Goal: Information Seeking & Learning: Learn about a topic

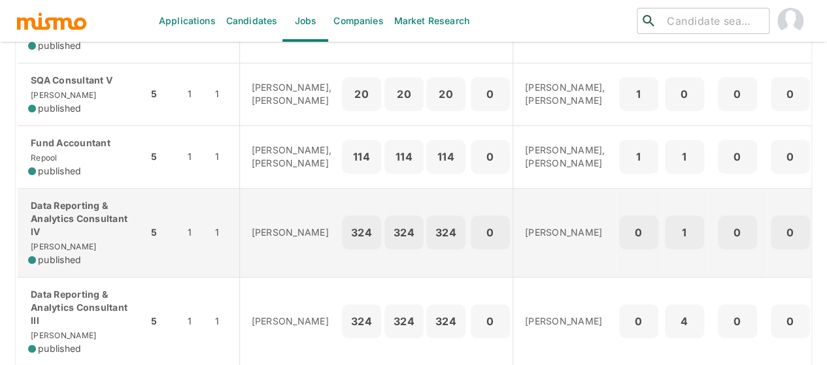
scroll to position [458, 0]
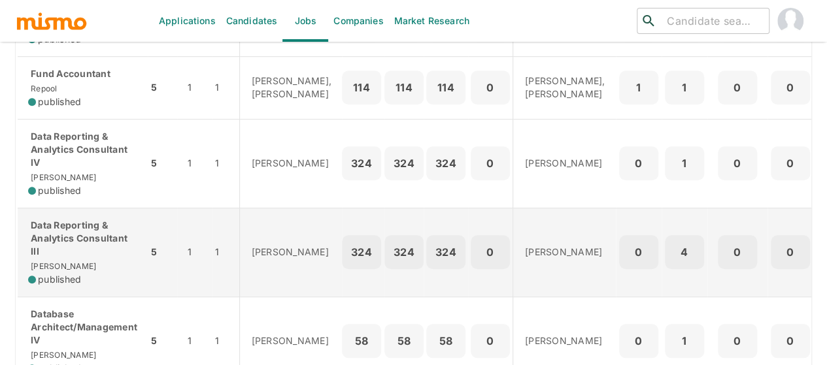
click at [69, 258] on p "Data Reporting & Analytics Consultant III" at bounding box center [82, 238] width 109 height 39
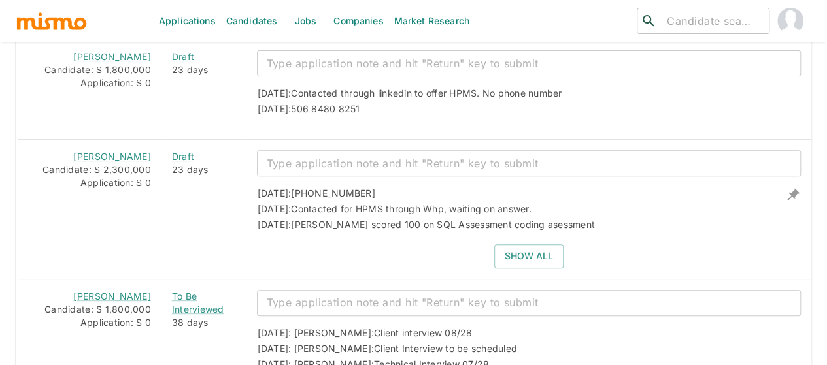
scroll to position [2708, 0]
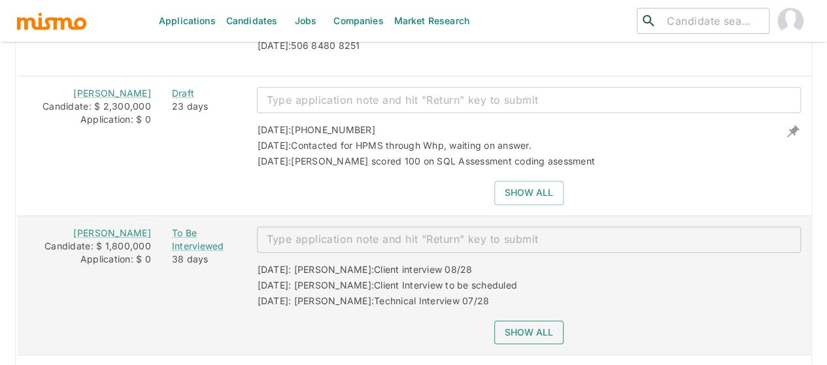
click at [524, 321] on button "Show all" at bounding box center [528, 333] width 69 height 24
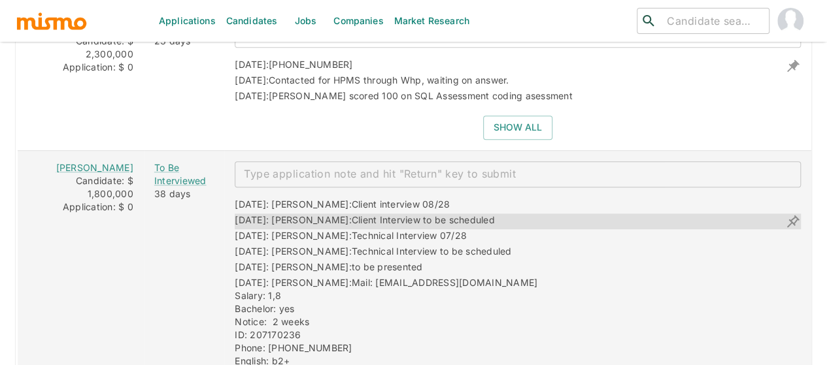
scroll to position [2839, 0]
